Goal: Information Seeking & Learning: Learn about a topic

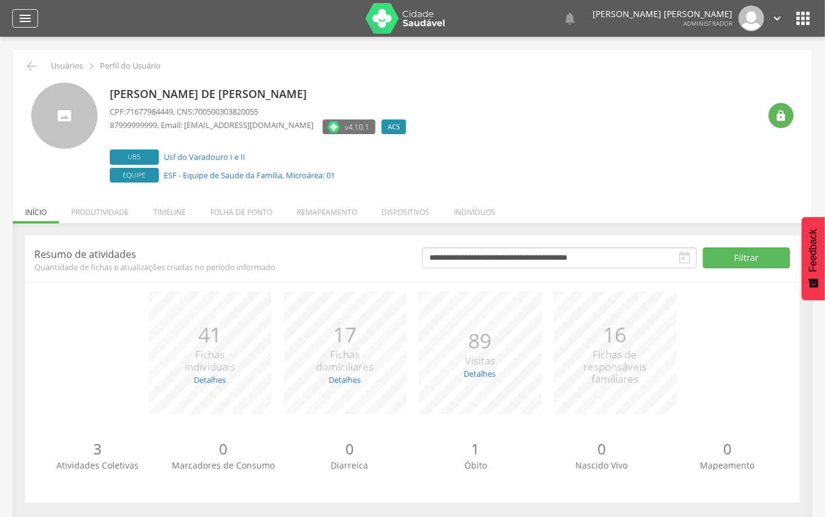
click at [18, 23] on div "" at bounding box center [25, 18] width 26 height 18
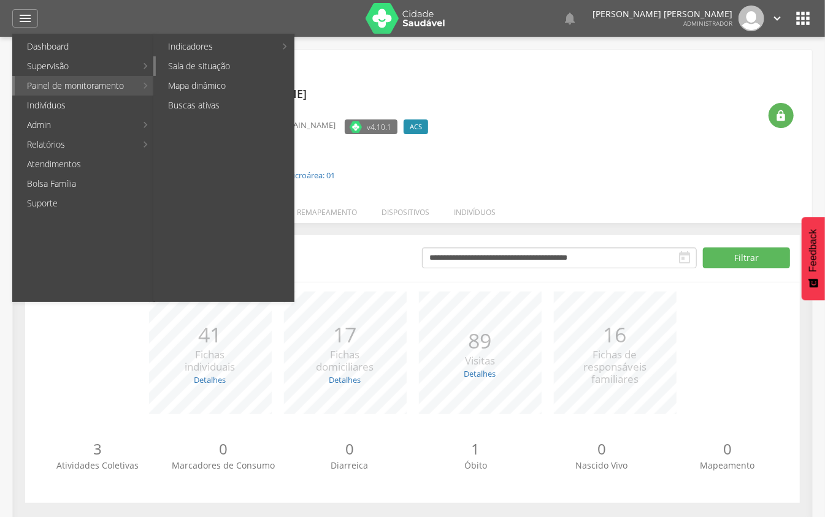
click at [228, 61] on link "Sala de situação" at bounding box center [225, 66] width 138 height 20
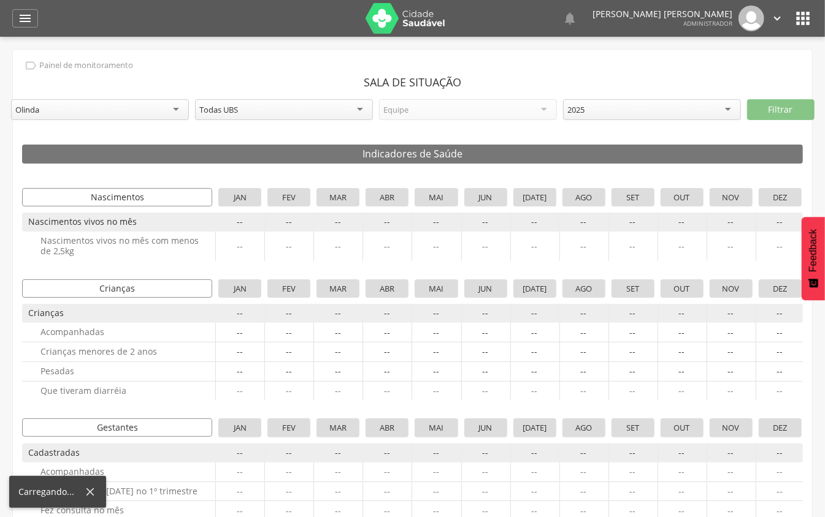
click at [200, 111] on div "Todas UBS" at bounding box center [219, 109] width 39 height 11
click at [440, 111] on div "Equipe" at bounding box center [468, 109] width 178 height 21
click at [572, 111] on div "2025" at bounding box center [576, 109] width 17 height 11
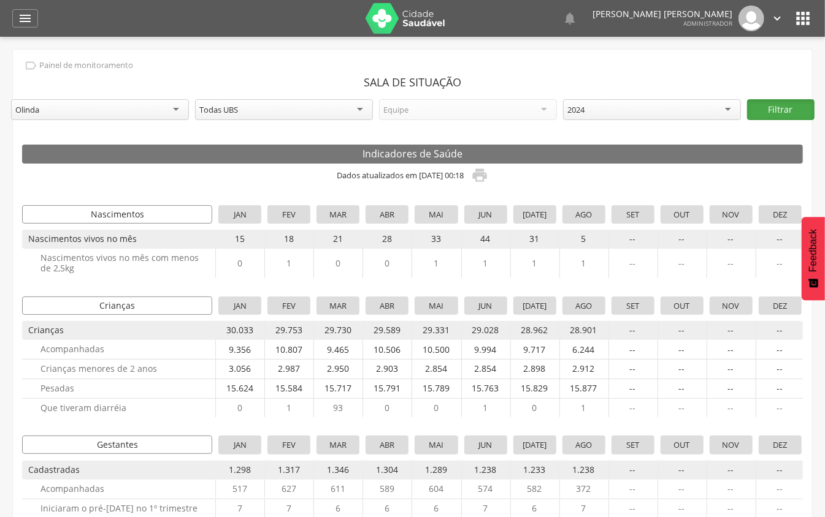
click at [783, 106] on button "Filtrar" at bounding box center [780, 109] width 67 height 21
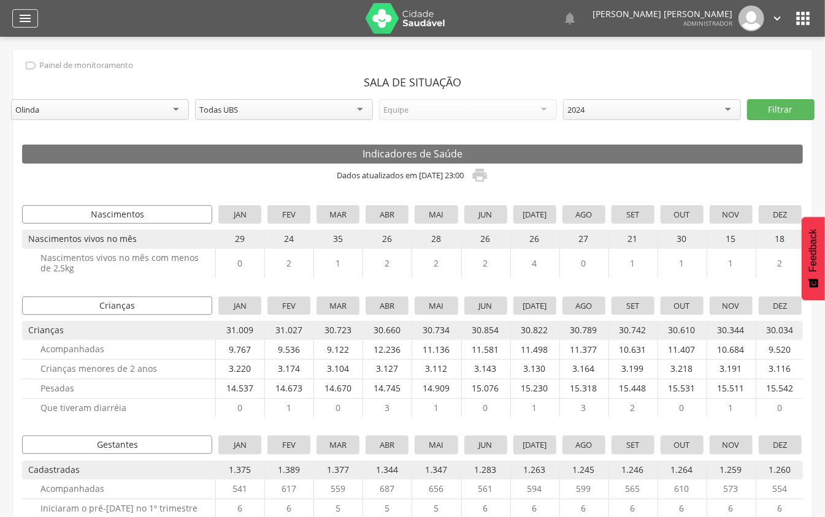
click at [21, 13] on icon "" at bounding box center [25, 18] width 15 height 15
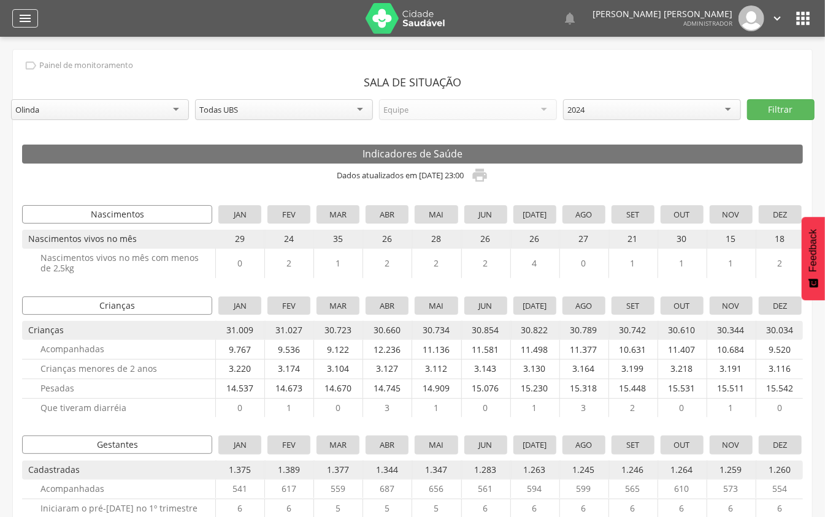
click at [26, 11] on icon "" at bounding box center [25, 18] width 15 height 15
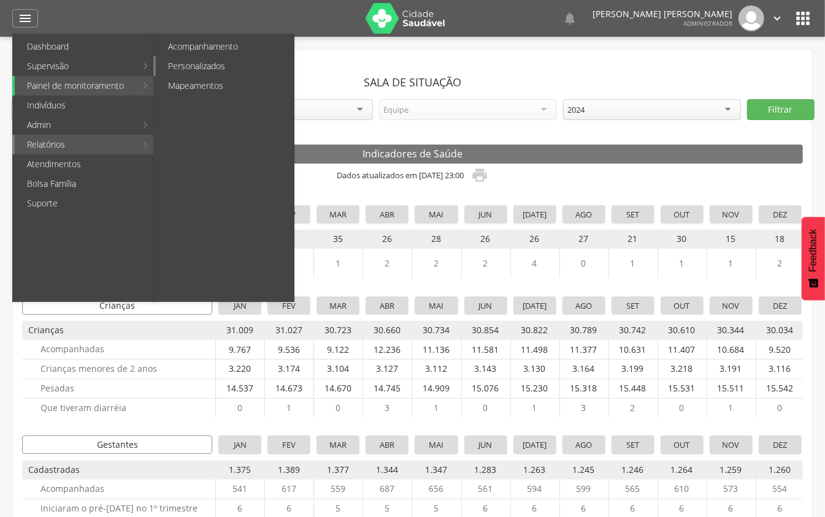
click at [182, 57] on link "Personalizados" at bounding box center [225, 66] width 138 height 20
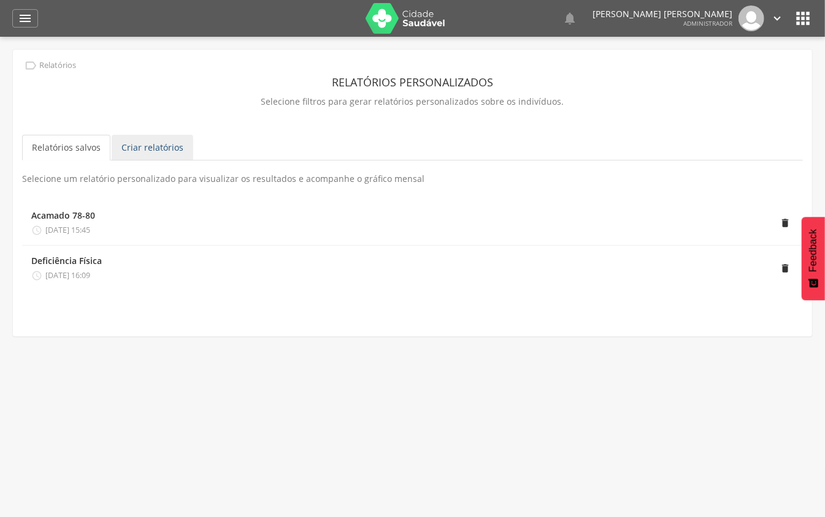
click at [148, 150] on link "Criar relatórios" at bounding box center [153, 148] width 82 height 26
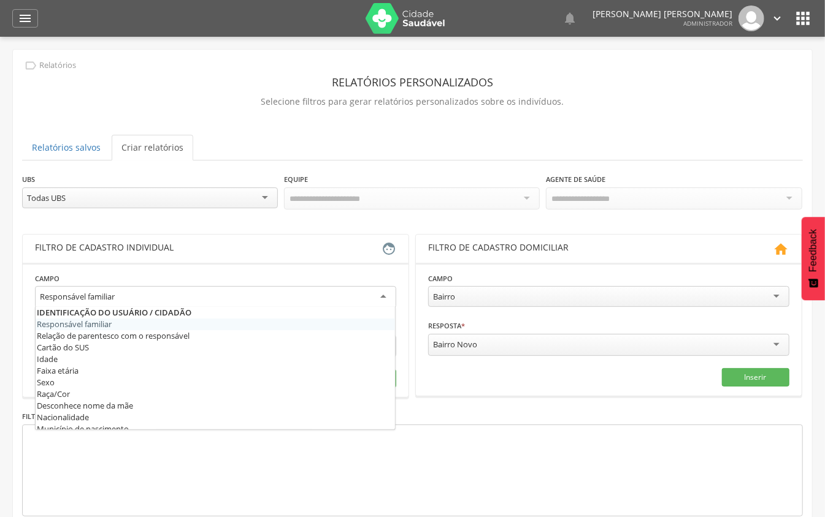
click at [223, 303] on div "Responsável familiar" at bounding box center [215, 297] width 361 height 22
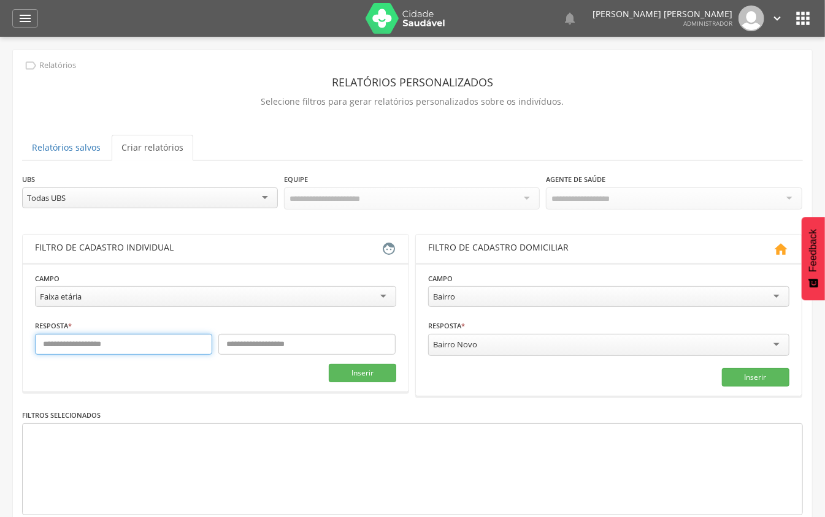
click at [150, 338] on input "text" at bounding box center [123, 344] width 177 height 21
type input "**"
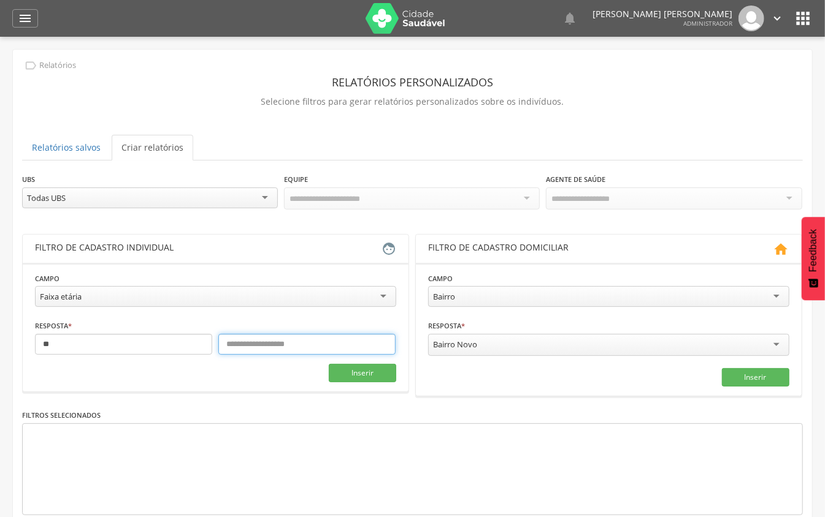
click at [311, 351] on input "text" at bounding box center [306, 344] width 177 height 21
type input "**"
click at [726, 297] on div "Bairro" at bounding box center [608, 296] width 361 height 21
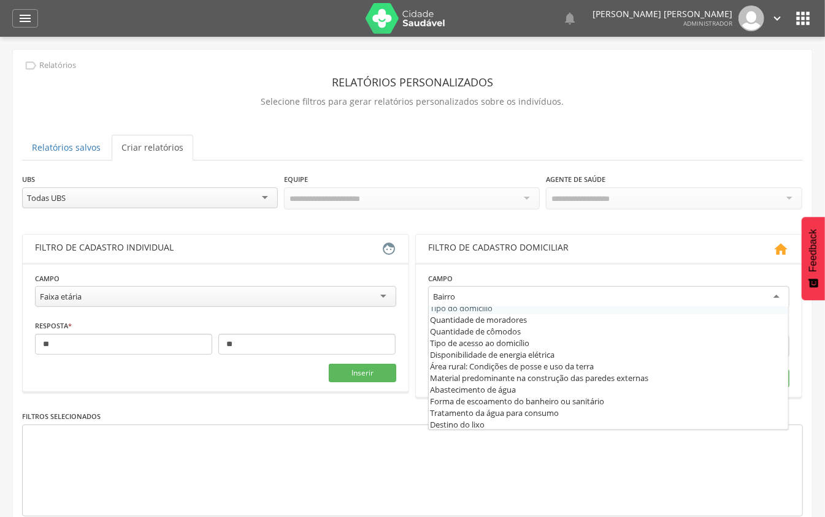
scroll to position [123, 0]
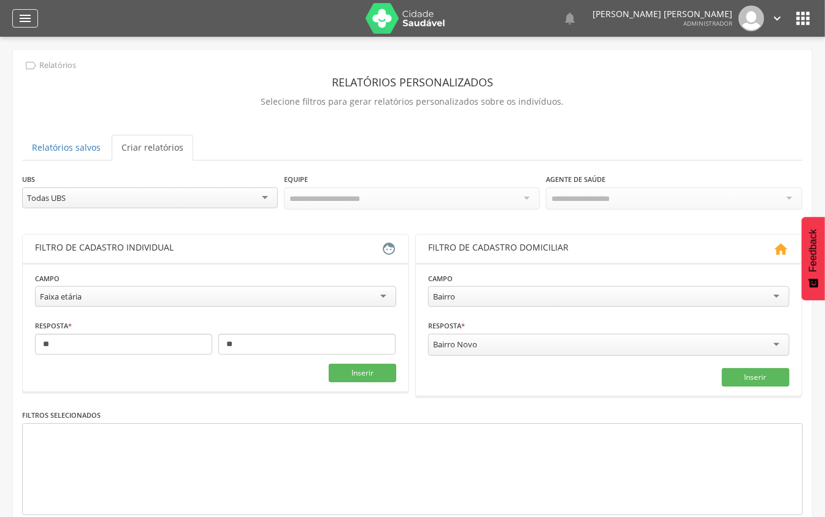
click at [30, 26] on div "" at bounding box center [25, 18] width 26 height 18
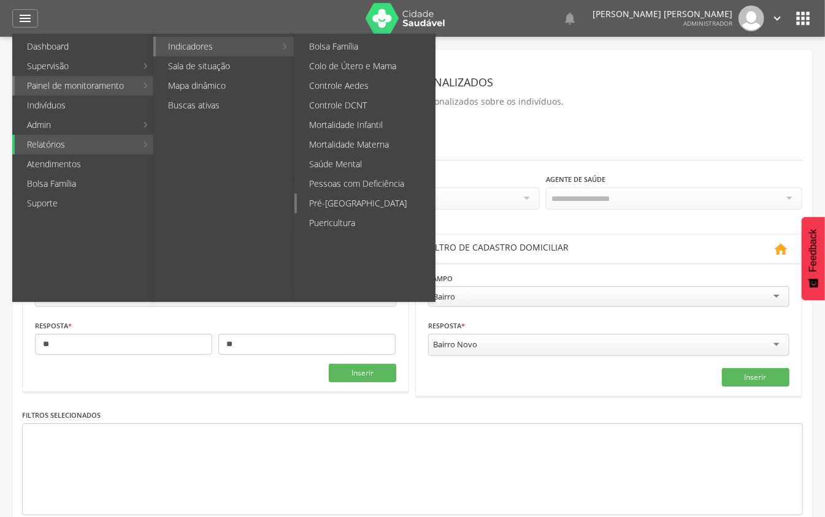
click at [337, 201] on link "Pré-[GEOGRAPHIC_DATA]" at bounding box center [366, 204] width 138 height 20
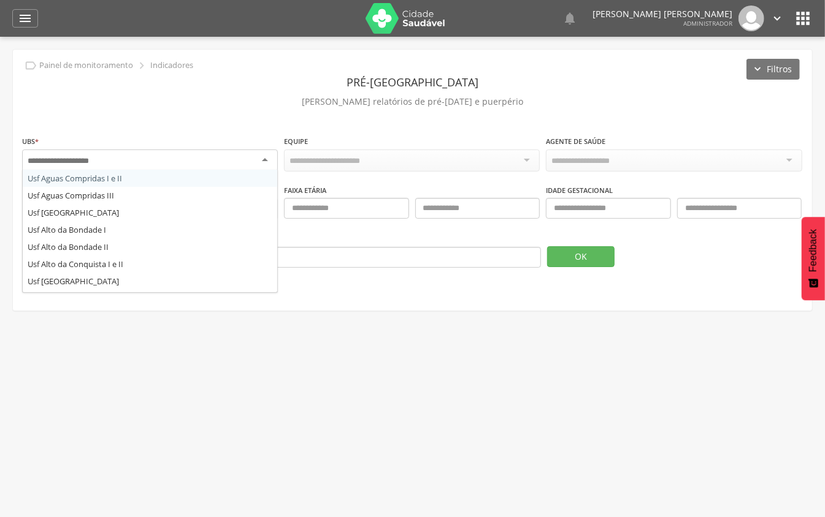
click at [236, 163] on div at bounding box center [150, 161] width 256 height 22
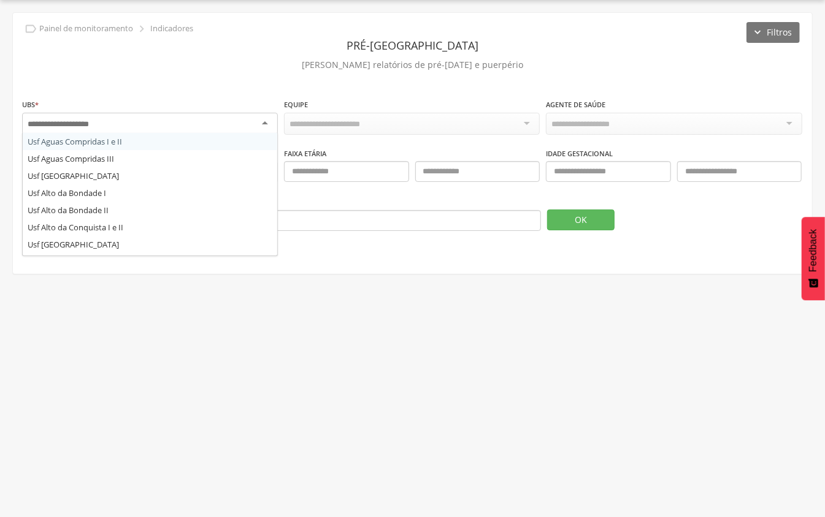
click at [243, 119] on div at bounding box center [150, 124] width 256 height 22
click at [265, 82] on div " Painel de monitoramento  Indicadores Filtros Pré-[DATE] [PERSON_NAME] relató…" at bounding box center [412, 143] width 799 height 261
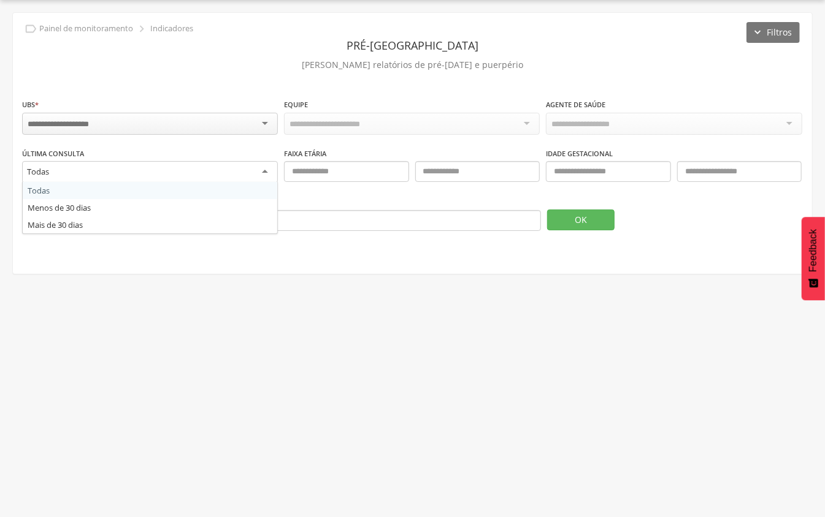
click at [246, 177] on div "Todas" at bounding box center [150, 172] width 256 height 22
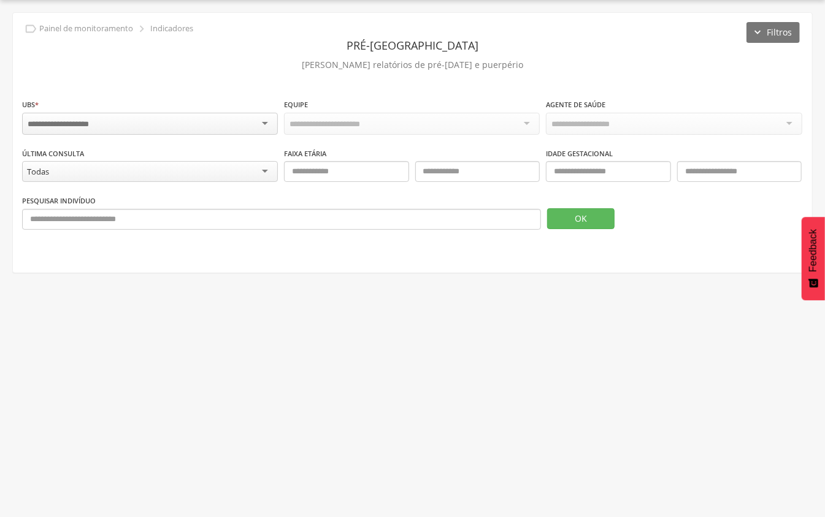
click at [246, 177] on div "Todas" at bounding box center [150, 171] width 256 height 21
click at [302, 175] on input "text" at bounding box center [346, 171] width 124 height 21
type input "**"
click at [457, 175] on input "text" at bounding box center [477, 171] width 124 height 21
type input "**"
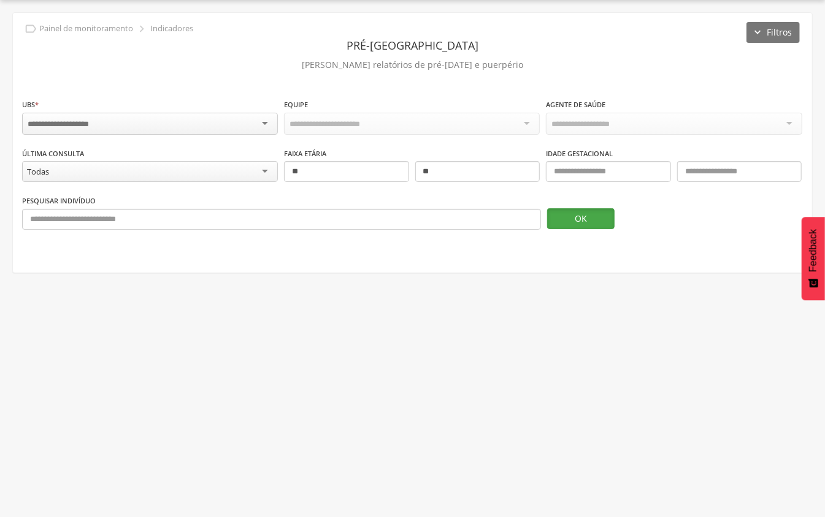
click at [552, 214] on button "OK" at bounding box center [580, 218] width 67 height 21
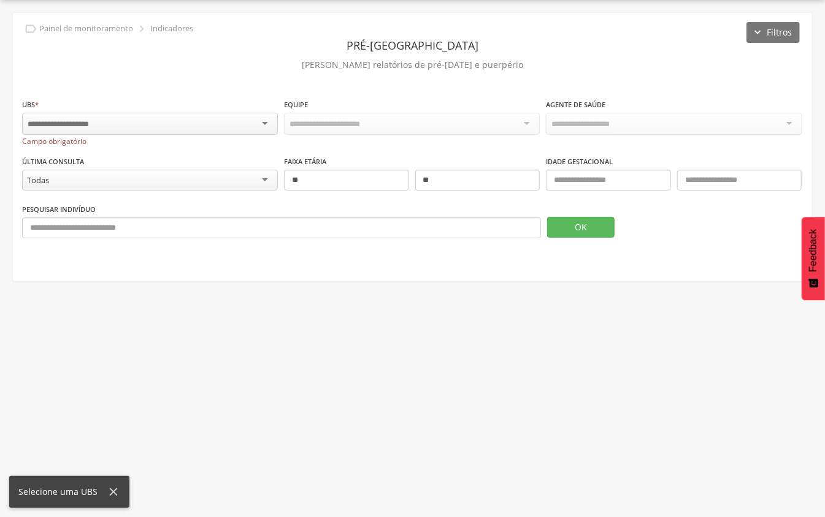
click at [197, 128] on div at bounding box center [150, 124] width 256 height 22
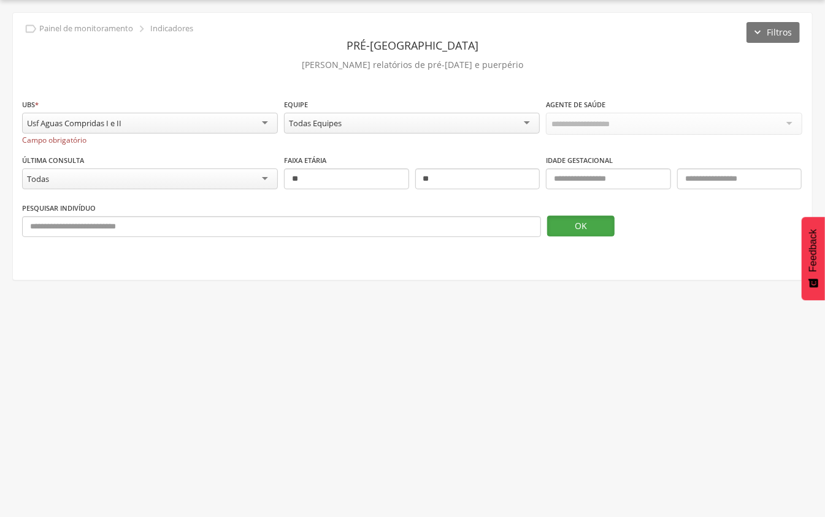
click at [602, 221] on button "OK" at bounding box center [580, 226] width 67 height 21
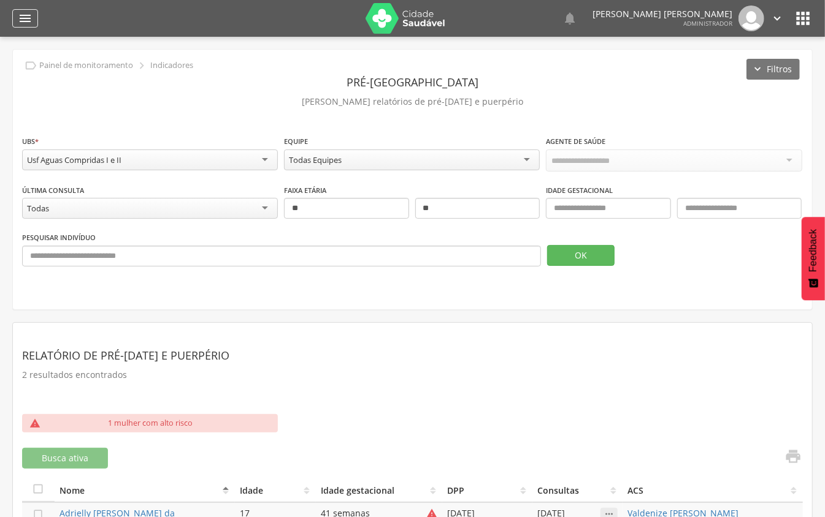
click at [22, 22] on icon "" at bounding box center [25, 18] width 15 height 15
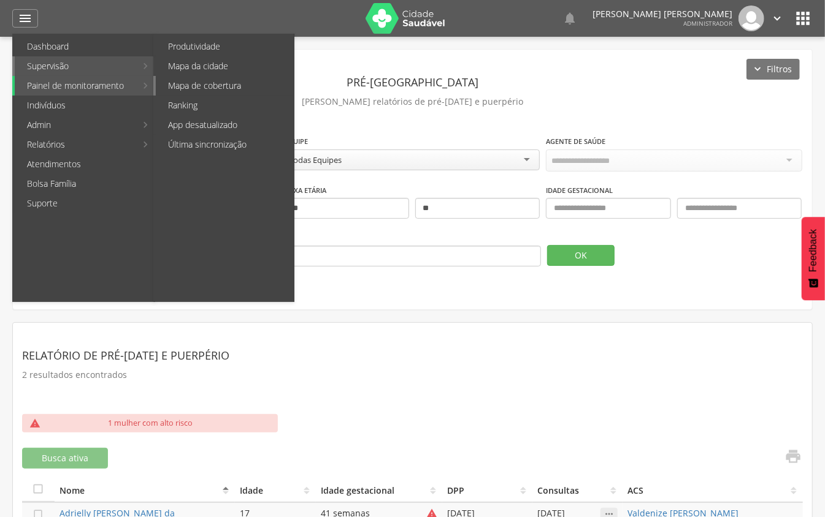
click at [208, 82] on link "Mapa de cobertura" at bounding box center [225, 86] width 138 height 20
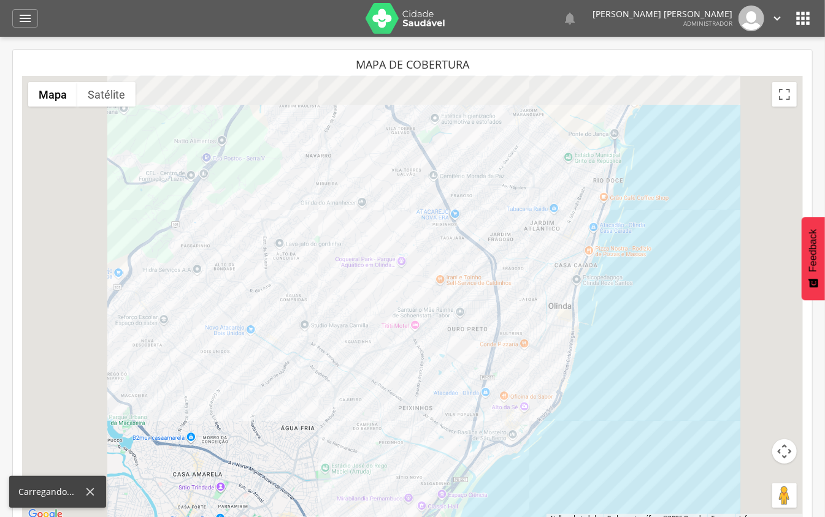
click at [22, 29] on div " Dashboard Supervisão Produtividade Mapa da cidade Mapa de cobertura Ranking A…" at bounding box center [412, 18] width 800 height 37
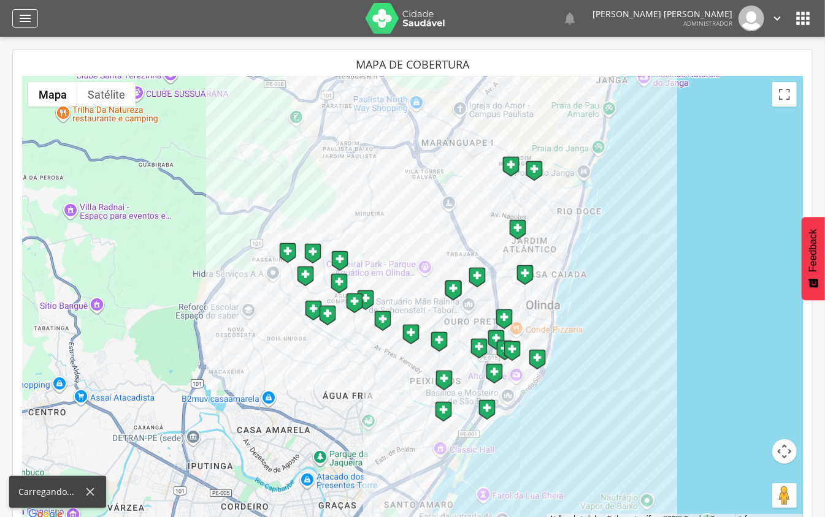
click at [21, 21] on icon "" at bounding box center [25, 18] width 15 height 15
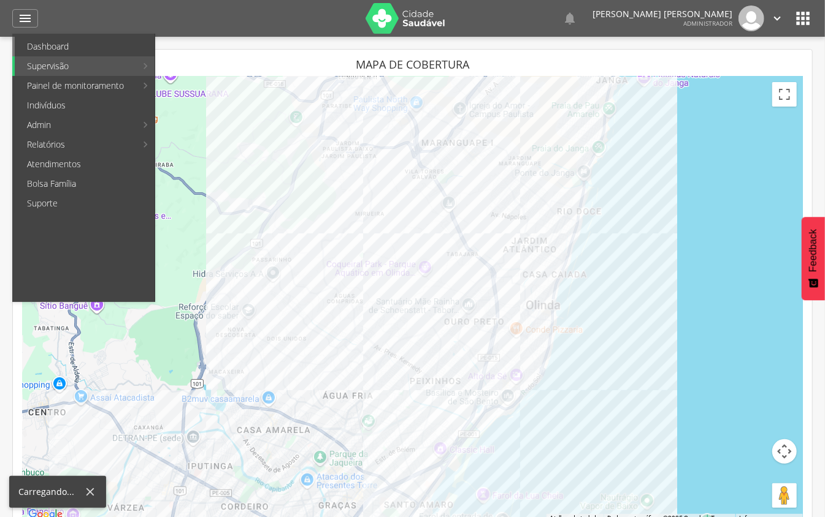
click at [126, 55] on link "Dashboard" at bounding box center [85, 47] width 140 height 20
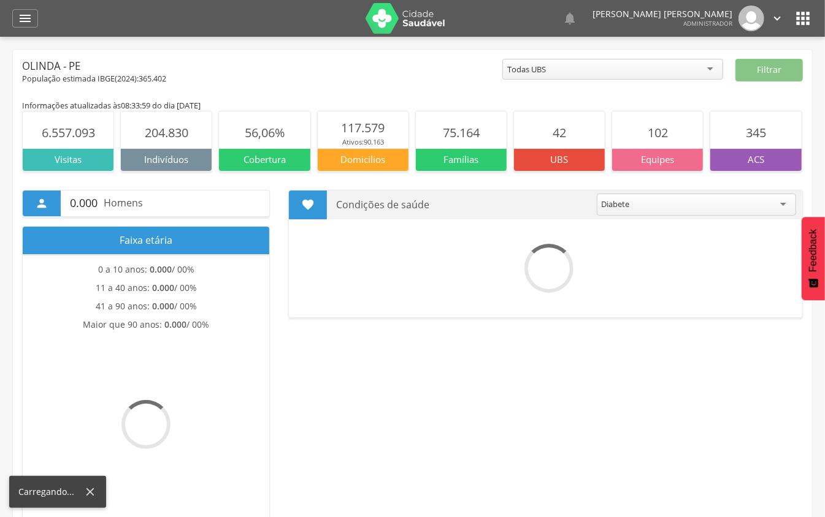
click at [638, 204] on div "Diabete" at bounding box center [695, 205] width 199 height 22
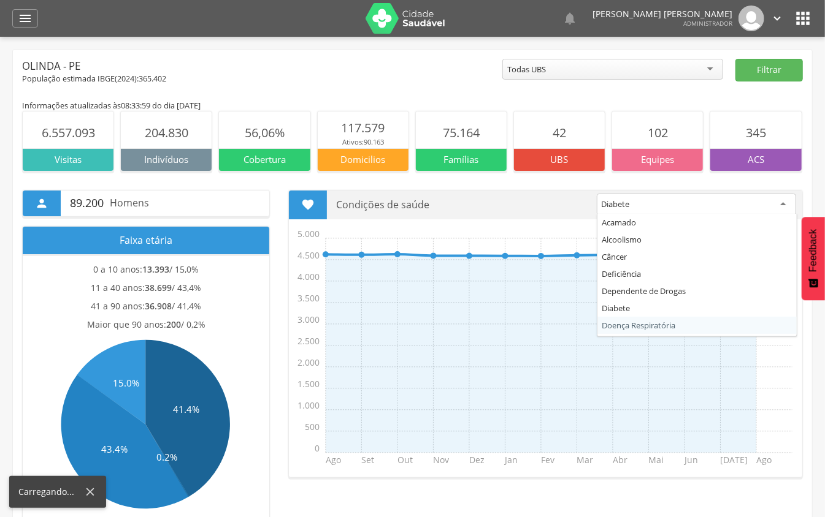
click at [551, 201] on p "Condições de saúde" at bounding box center [461, 205] width 251 height 29
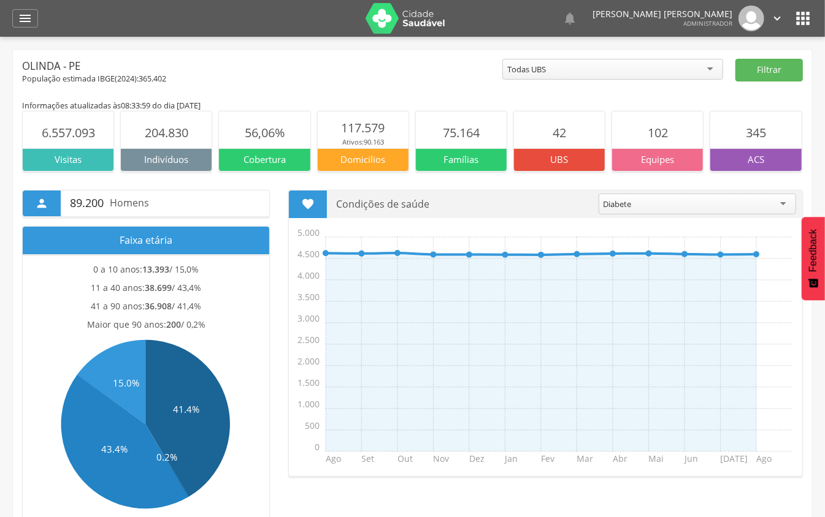
click at [795, 22] on icon "" at bounding box center [803, 19] width 20 height 20
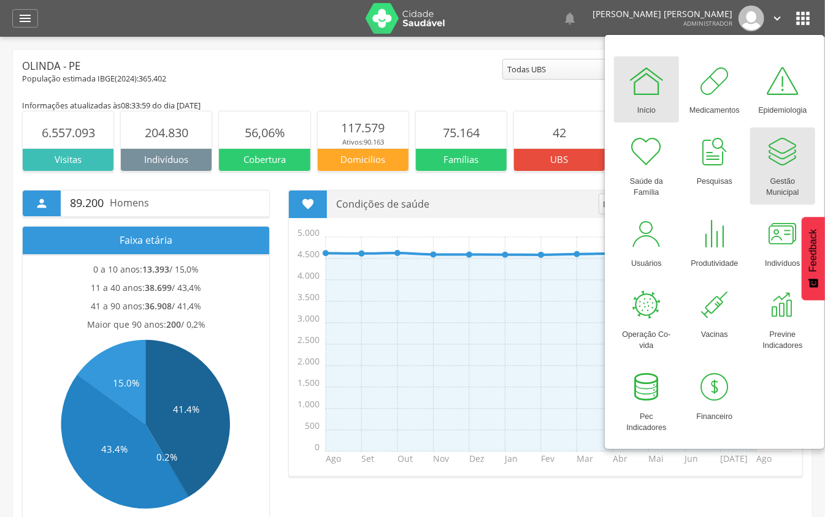
click at [760, 175] on div "Gestão Municipal" at bounding box center [782, 184] width 53 height 28
